Goal: Check status: Check status

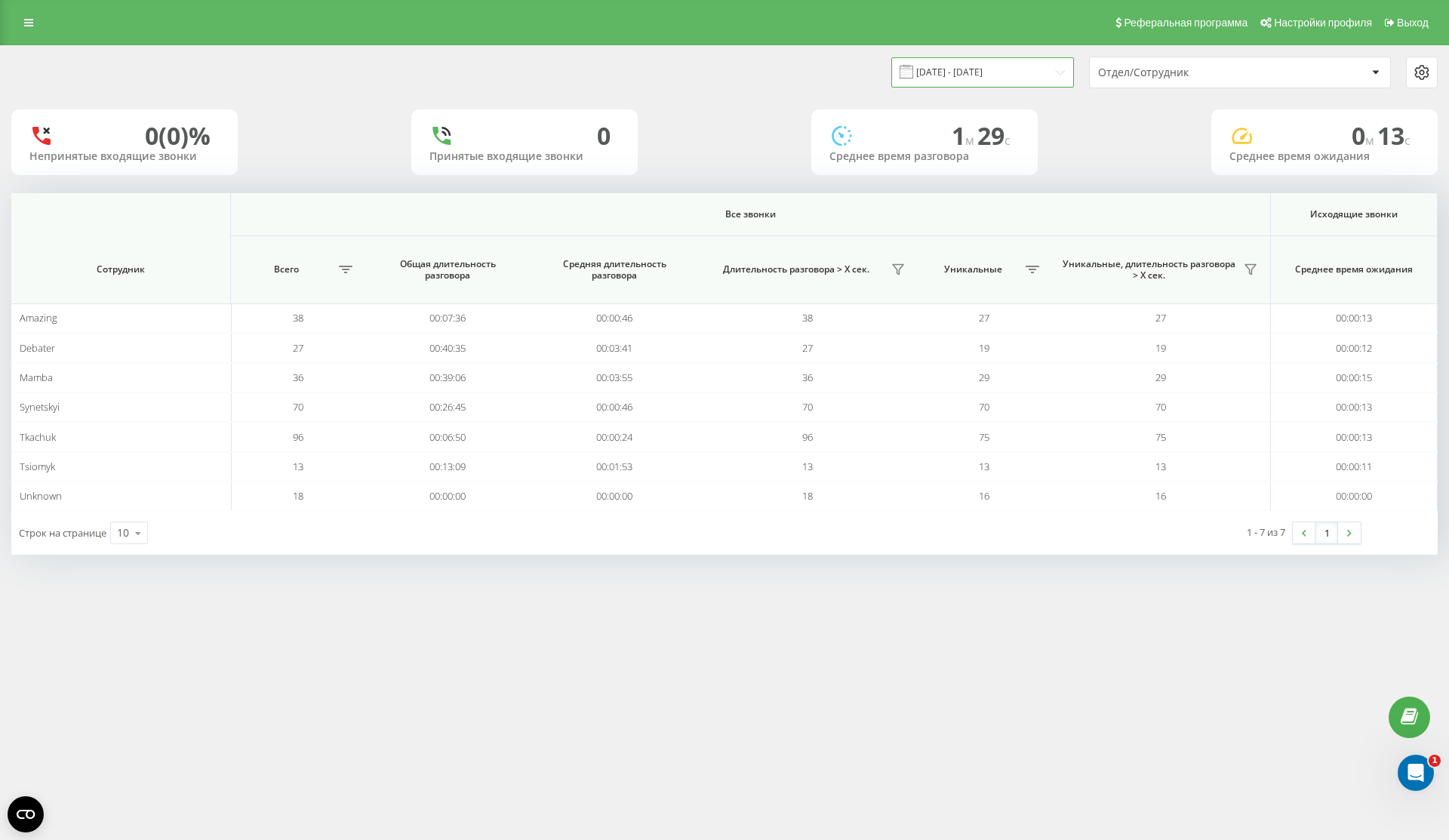
click at [1009, 76] on input "22.09.2025 - 22.09.2025" at bounding box center [983, 72] width 183 height 30
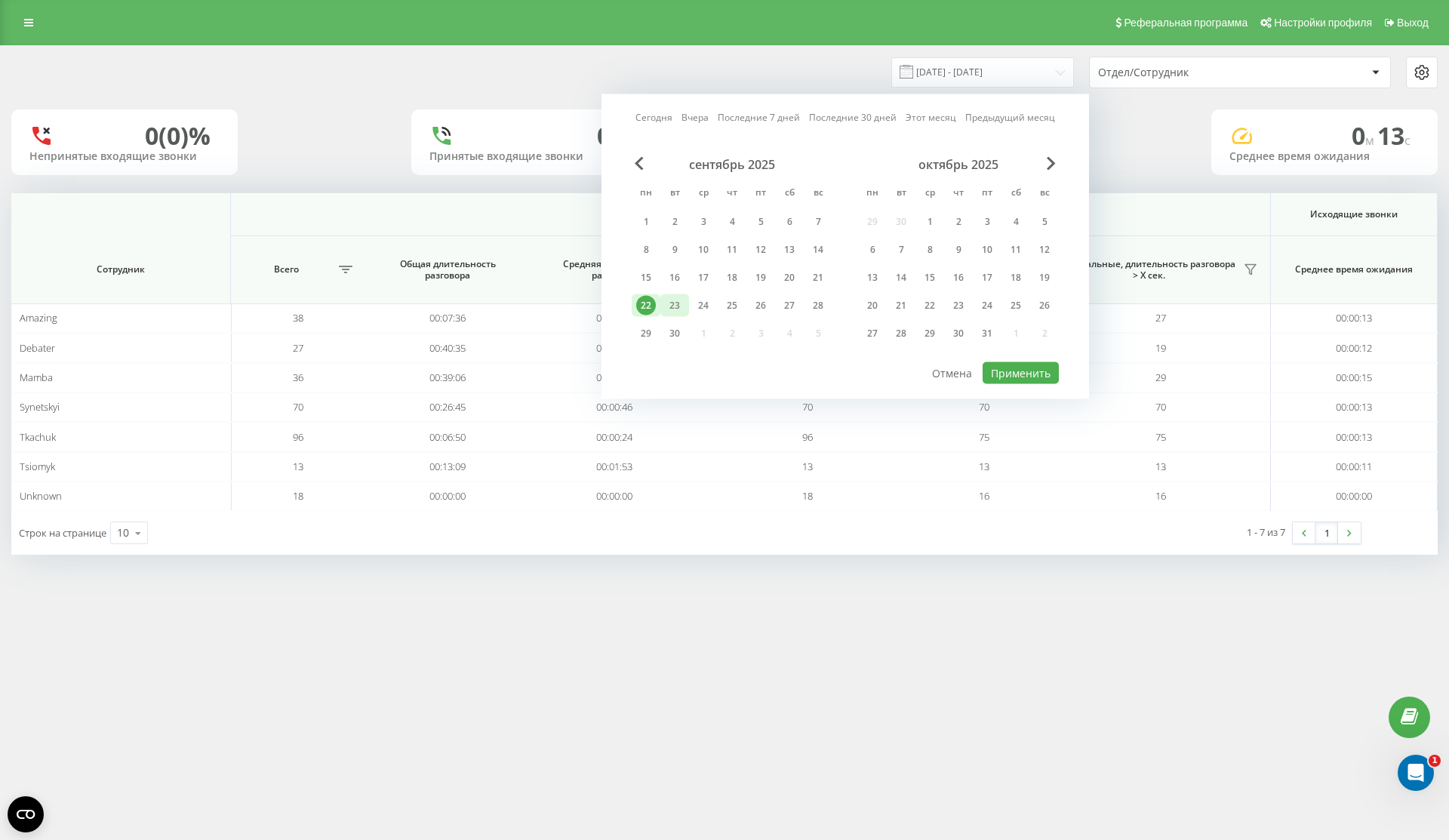
click at [676, 296] on div "23" at bounding box center [675, 306] width 20 height 20
click at [1046, 371] on button "Применить" at bounding box center [1021, 373] width 76 height 22
type input "[DATE] - [DATE]"
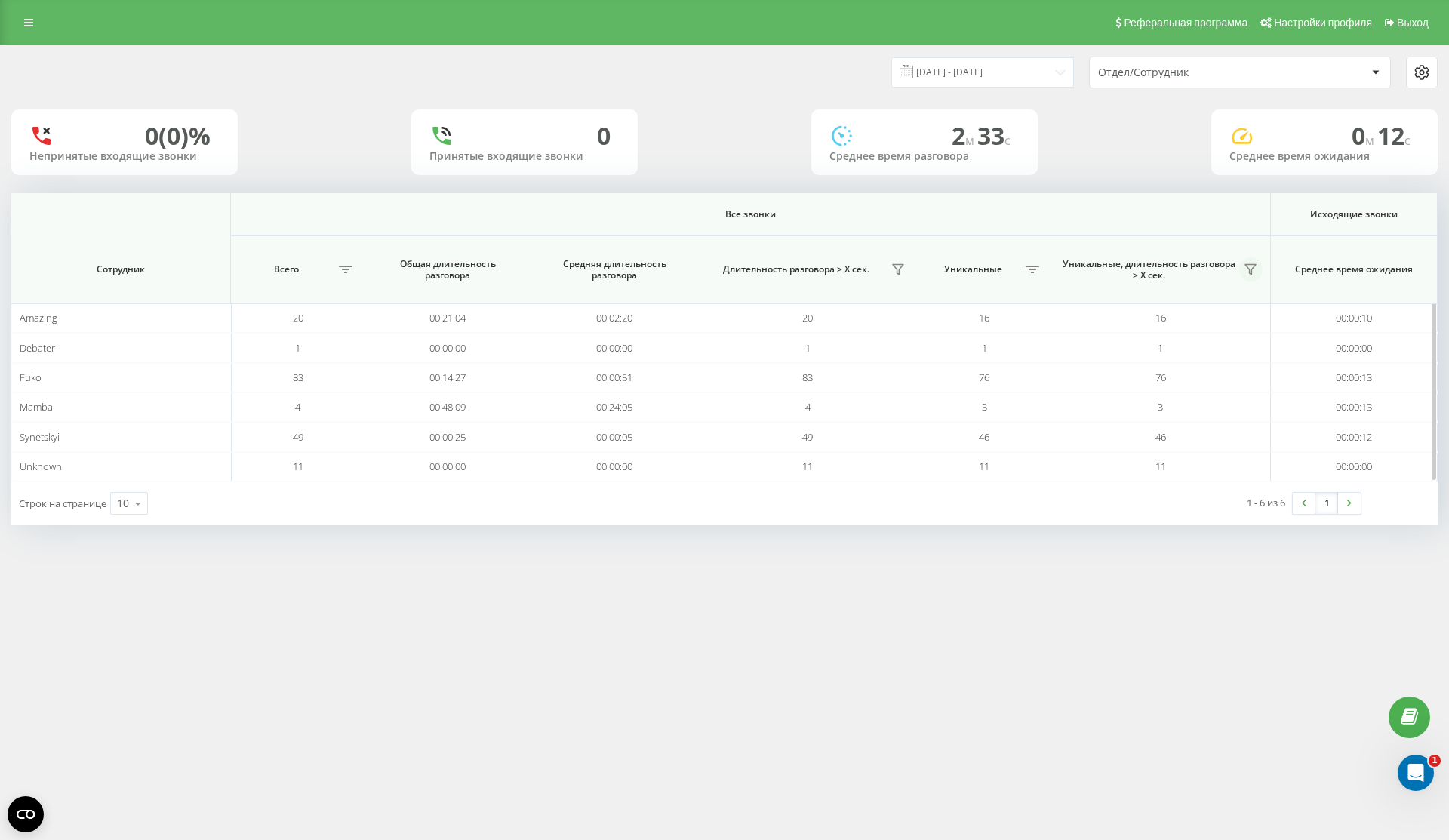
click at [1254, 266] on icon at bounding box center [1250, 269] width 12 height 12
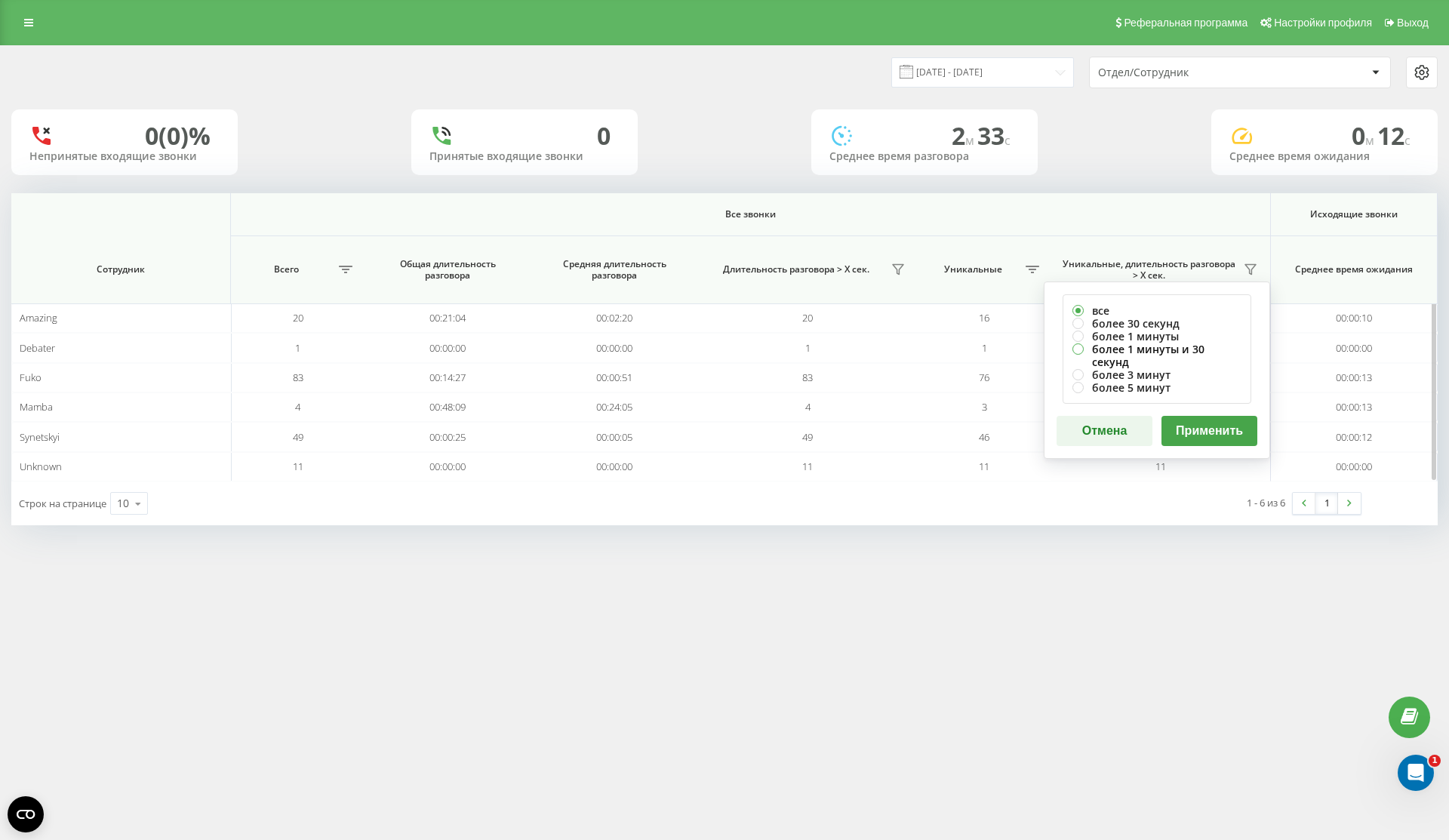
click at [1204, 348] on label "более 1 минуты и 30 секунд" at bounding box center [1157, 355] width 169 height 26
radio input "true"
click at [1206, 416] on button "Применить" at bounding box center [1210, 431] width 96 height 30
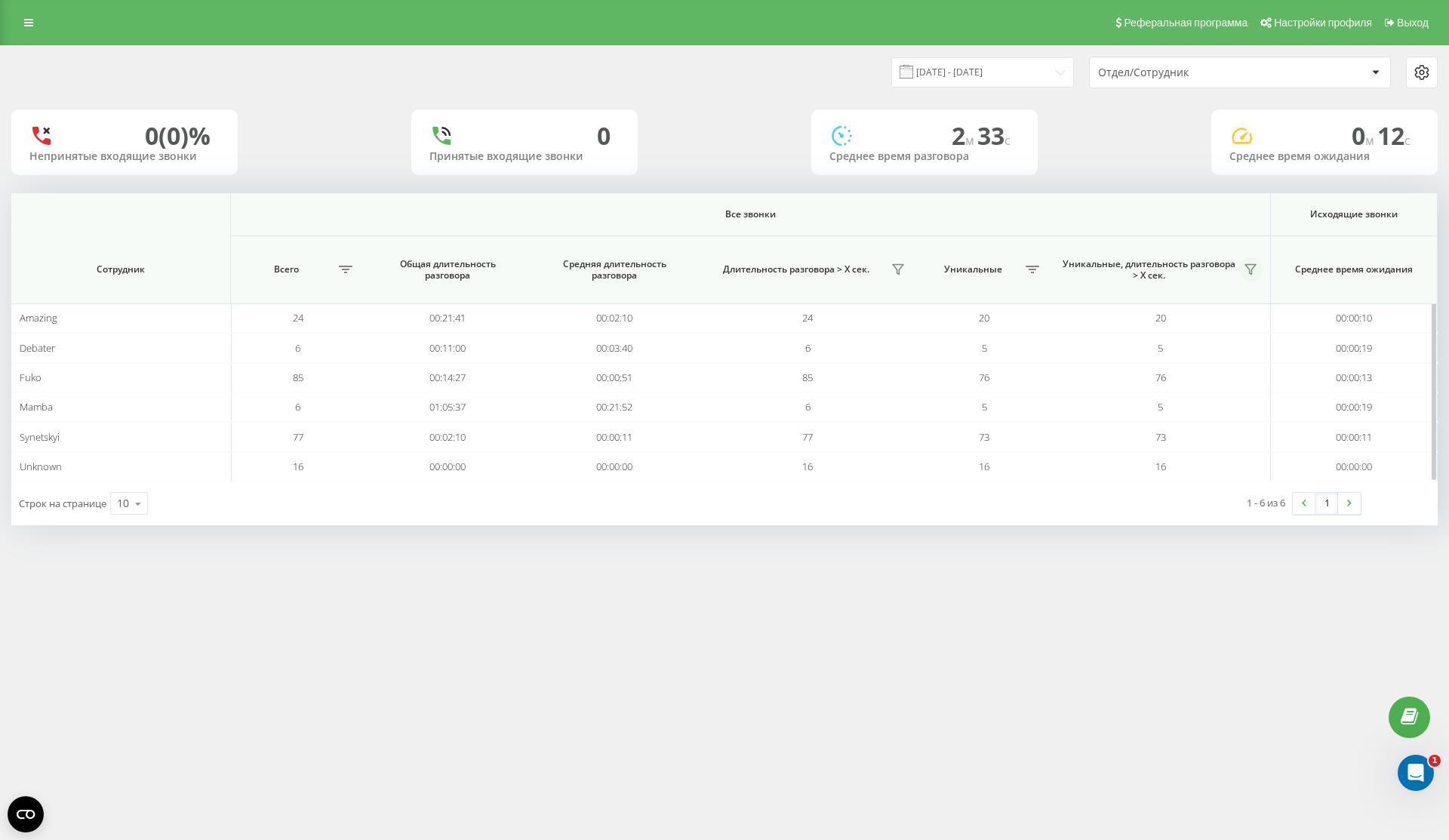
click at [1245, 274] on icon at bounding box center [1250, 269] width 12 height 12
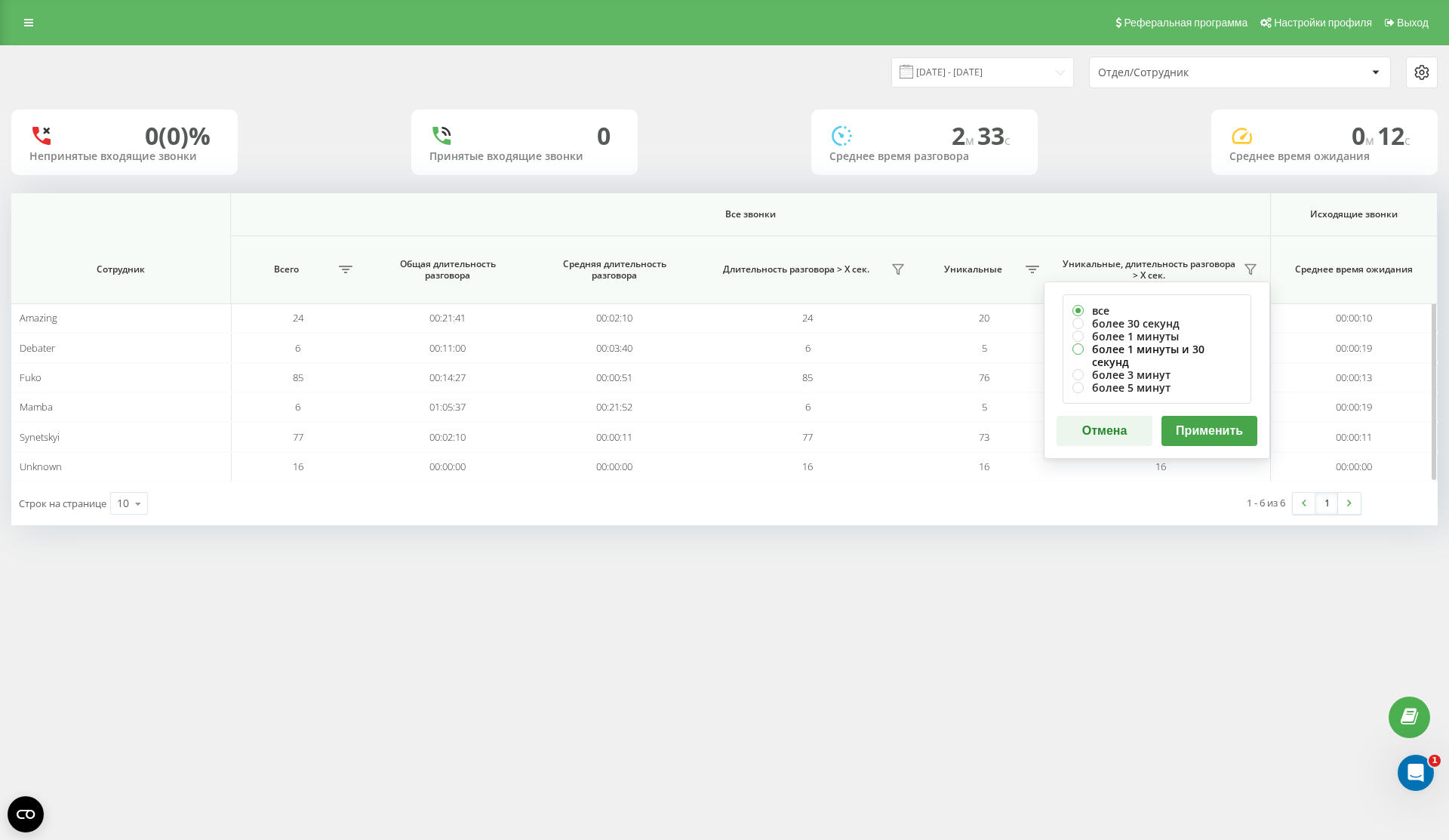
click at [1170, 348] on label "более 1 минуты и 30 секунд" at bounding box center [1157, 355] width 169 height 26
radio input "true"
click at [1198, 416] on button "Применить" at bounding box center [1210, 431] width 96 height 30
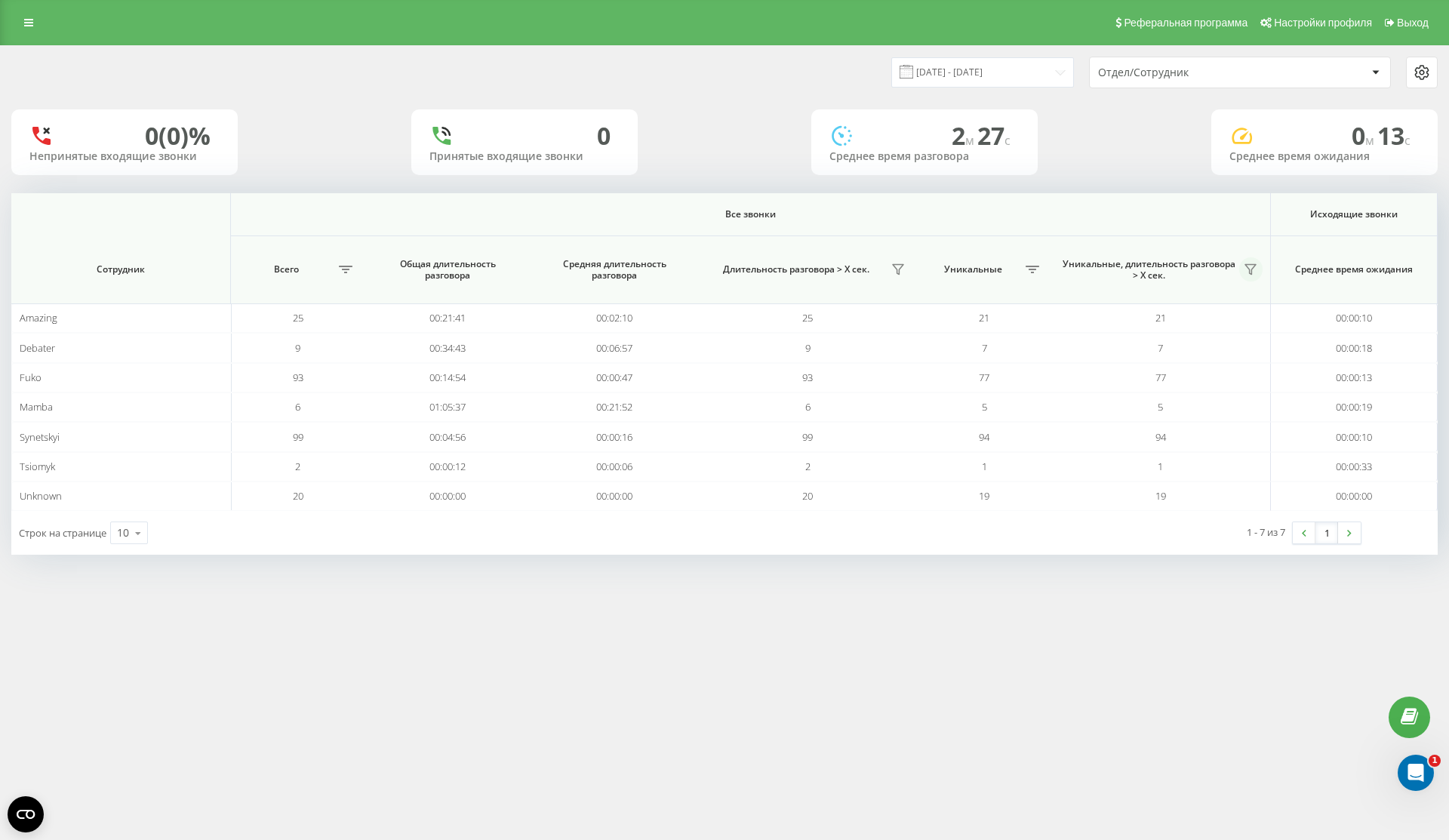
click at [1247, 268] on icon at bounding box center [1250, 269] width 12 height 12
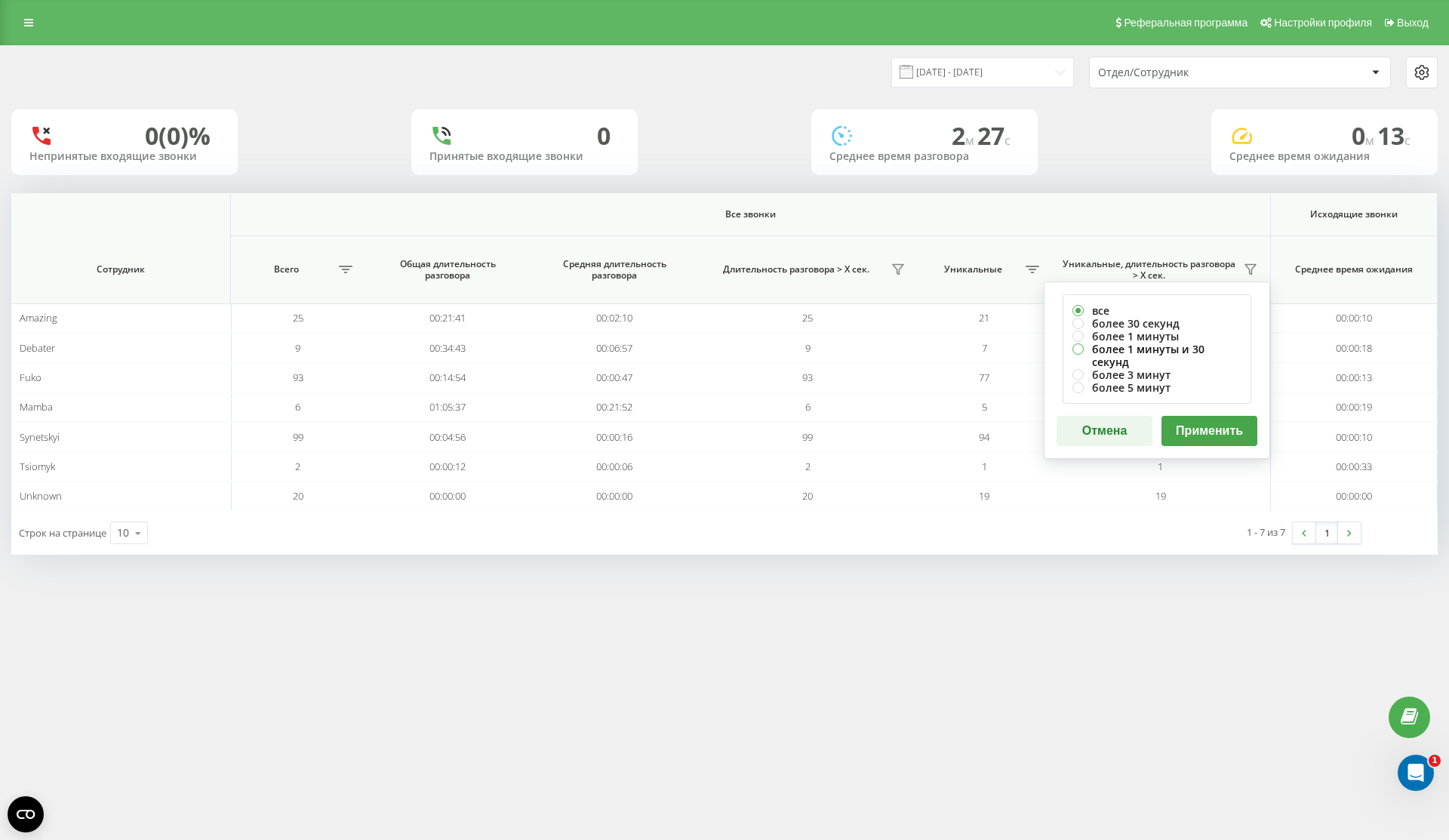
click at [1195, 350] on label "более 1 минуты и 30 секунд" at bounding box center [1157, 355] width 169 height 26
radio input "true"
click at [1199, 416] on button "Применить" at bounding box center [1210, 431] width 96 height 30
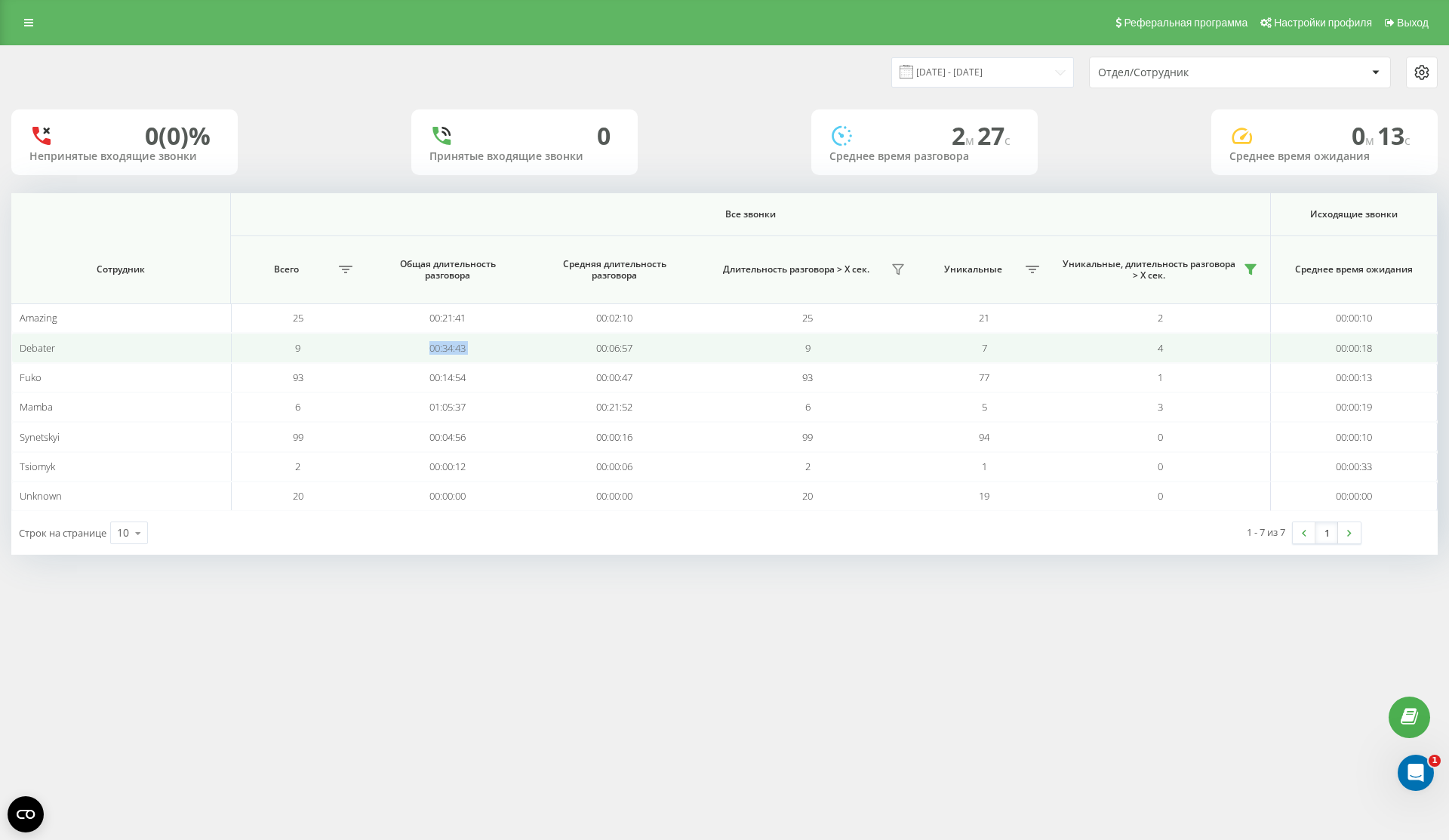
drag, startPoint x: 410, startPoint y: 348, endPoint x: 537, endPoint y: 342, distance: 127.1
click at [543, 345] on tr "Debater 9 00:34:43 00:06:57 9 7 4 00:00:18" at bounding box center [724, 348] width 1427 height 30
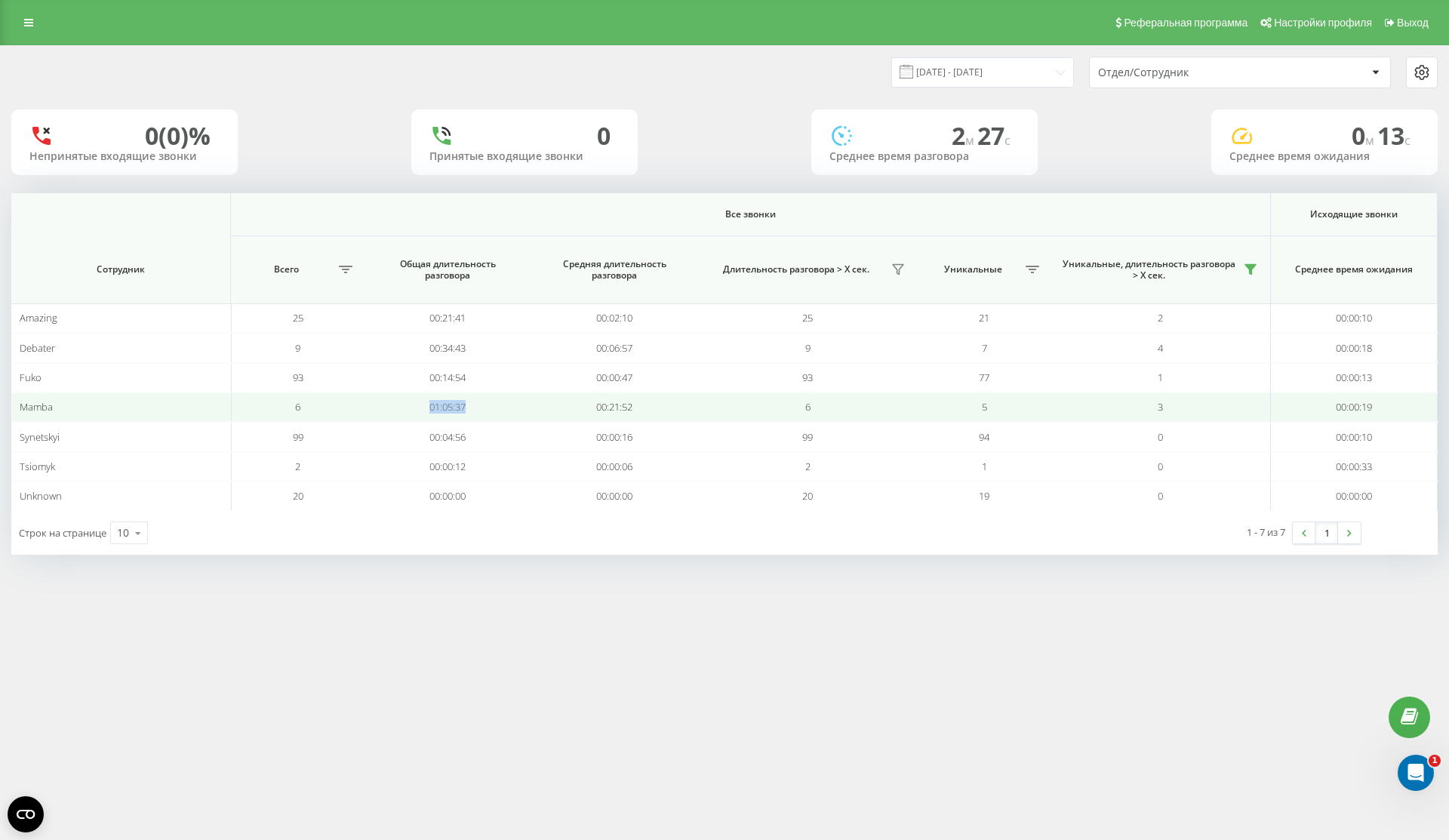
drag, startPoint x: 482, startPoint y: 405, endPoint x: 384, endPoint y: 405, distance: 98.0
click at [385, 405] on td "01:05:37" at bounding box center [448, 407] width 167 height 30
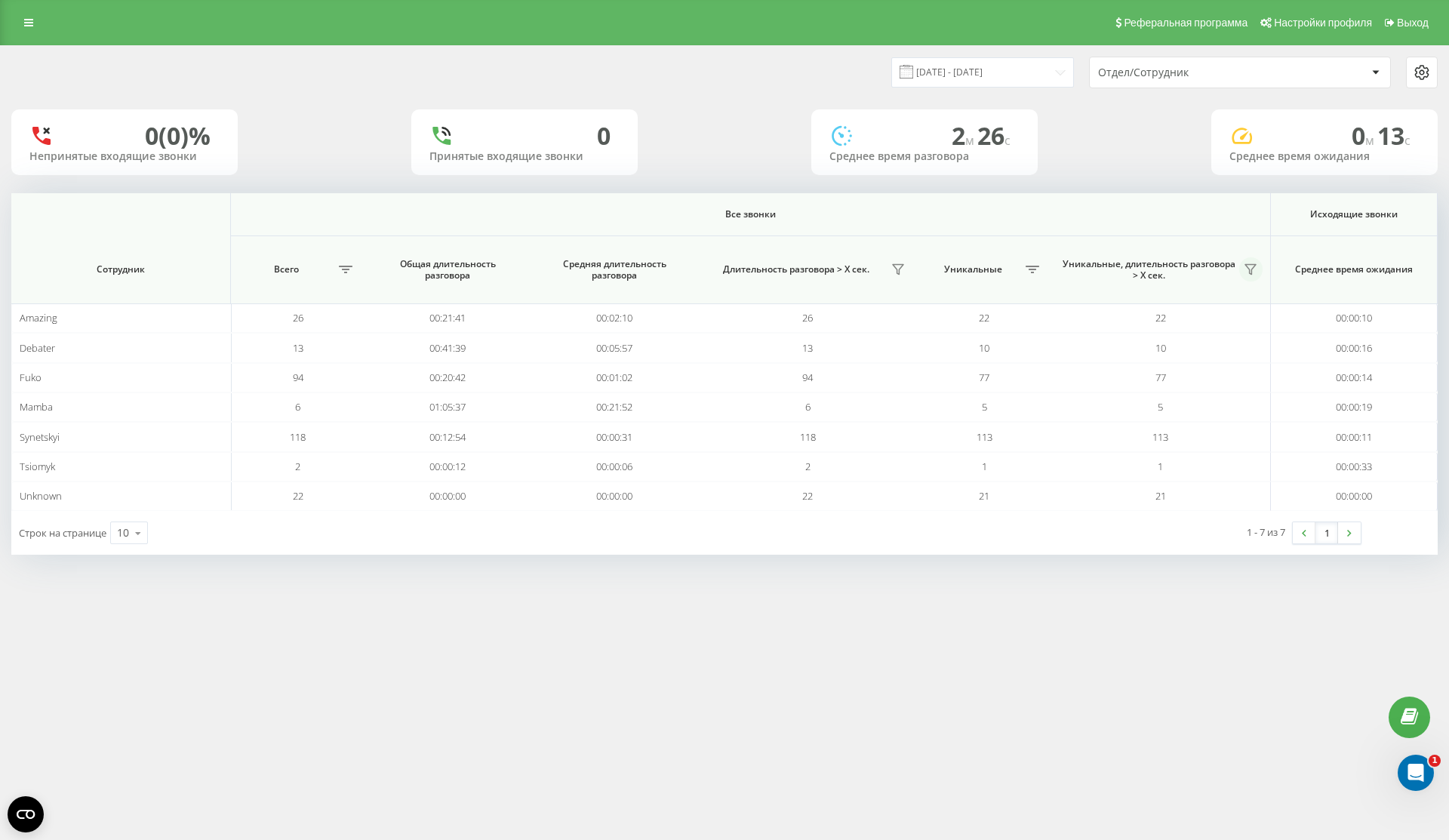
click at [1252, 268] on icon at bounding box center [1250, 269] width 12 height 12
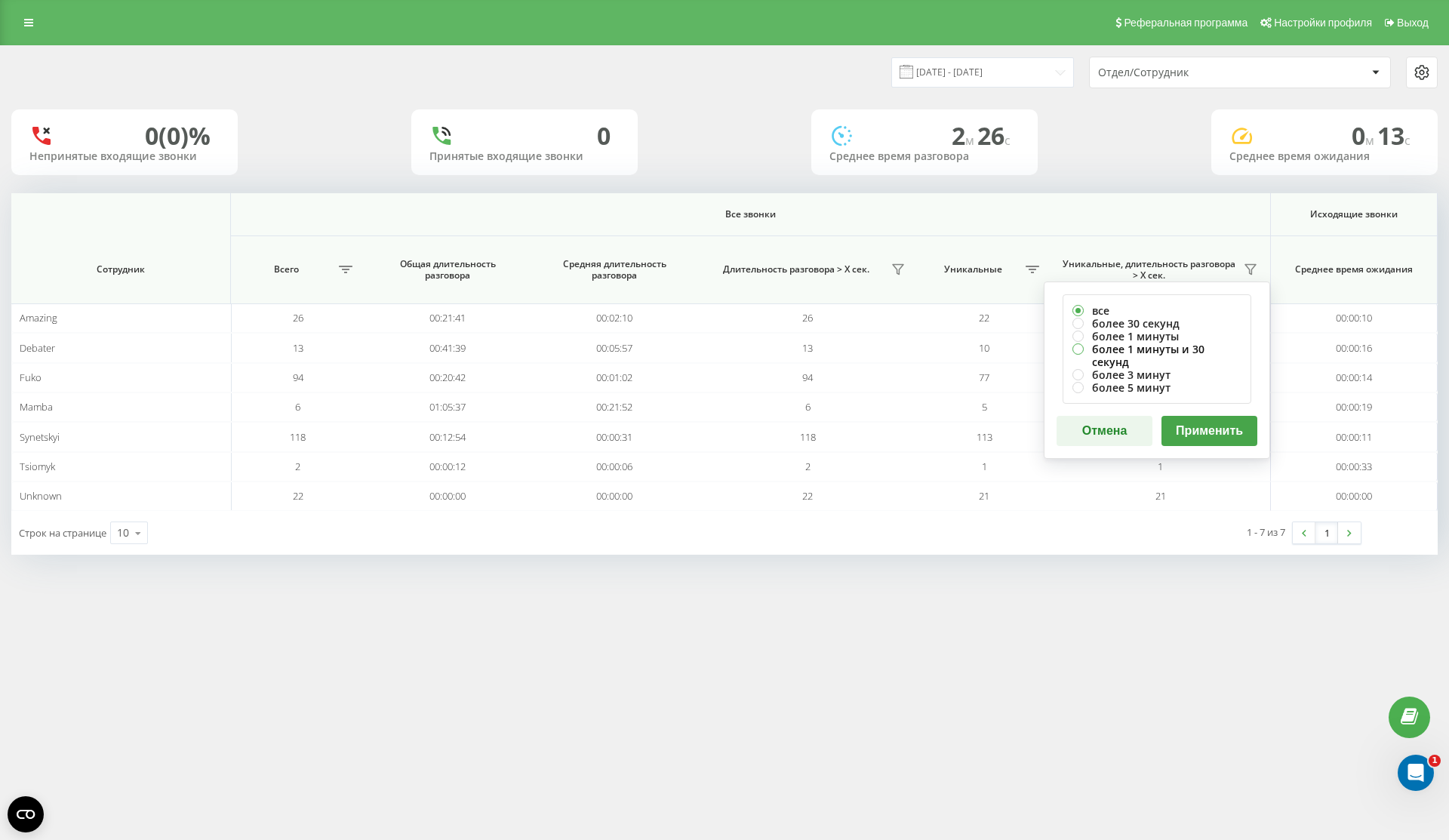
click at [1202, 345] on label "более 1 минуты и 30 секунд" at bounding box center [1157, 355] width 169 height 26
radio input "true"
click at [1226, 423] on button "Применить" at bounding box center [1210, 431] width 96 height 30
